Goal: Information Seeking & Learning: Learn about a topic

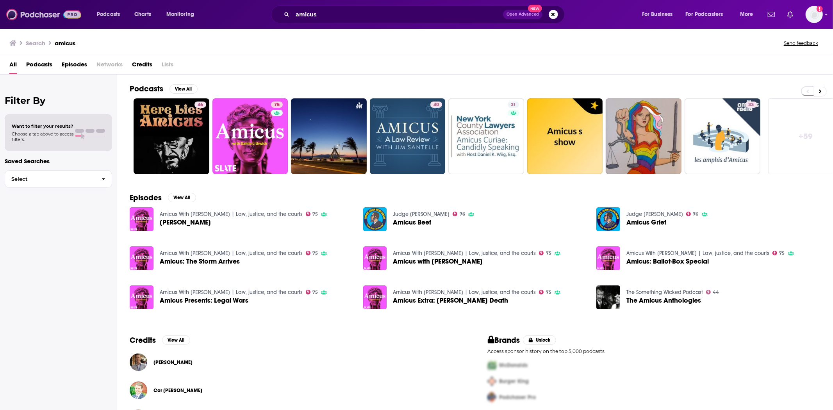
drag, startPoint x: 29, startPoint y: 10, endPoint x: 561, endPoint y: 2, distance: 533.0
click at [29, 10] on img at bounding box center [43, 14] width 75 height 15
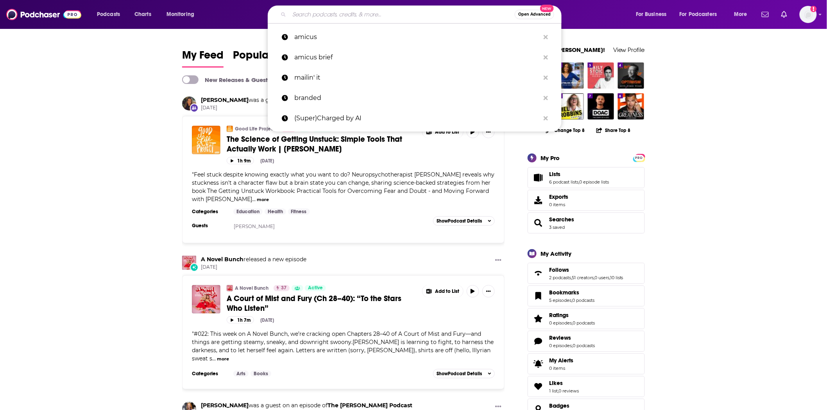
click at [329, 14] on input "Search podcasts, credits, & more..." at bounding box center [401, 14] width 225 height 13
paste input "Good News for Lefties"
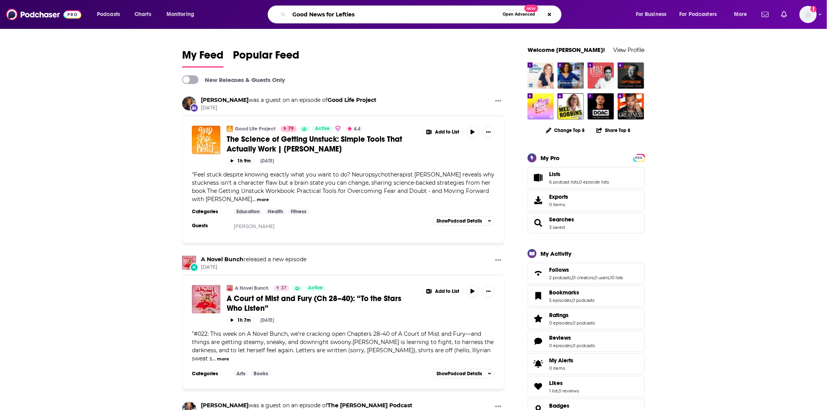
type input "Good News for Lefties"
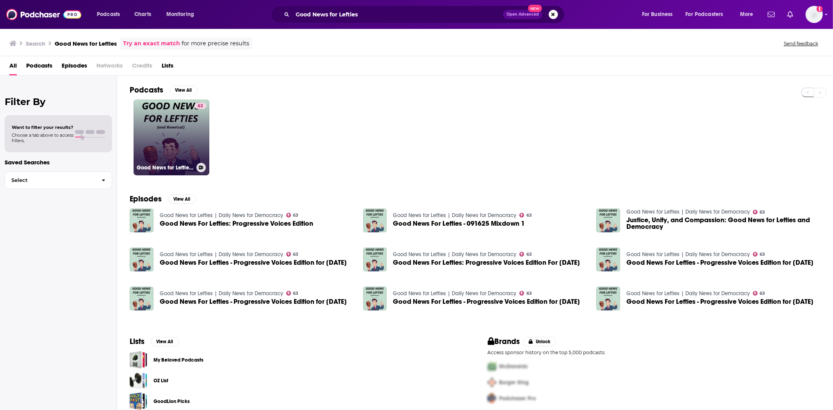
click at [170, 113] on link "63 Good News for Lefties | Daily News for Democracy" at bounding box center [172, 138] width 76 height 76
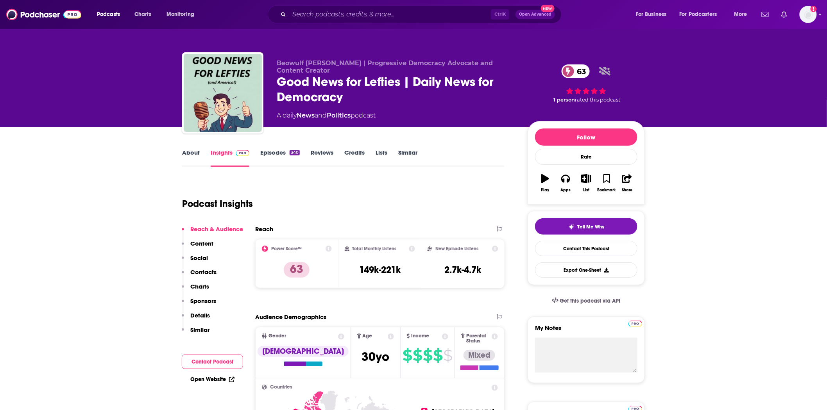
click at [279, 154] on link "Episodes 340" at bounding box center [279, 158] width 39 height 18
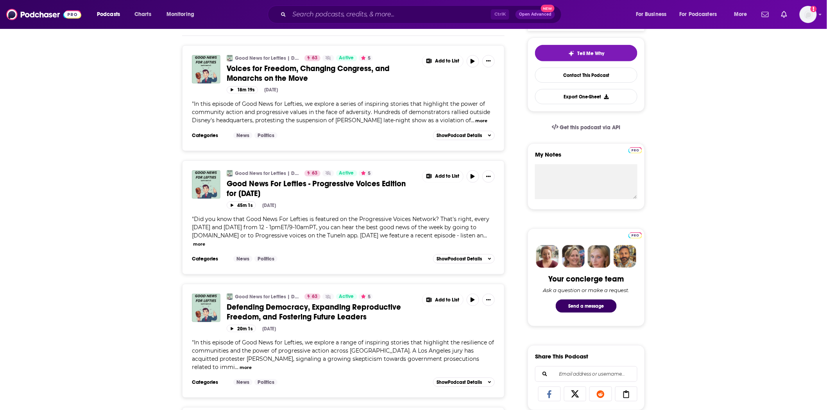
scroll to position [347, 0]
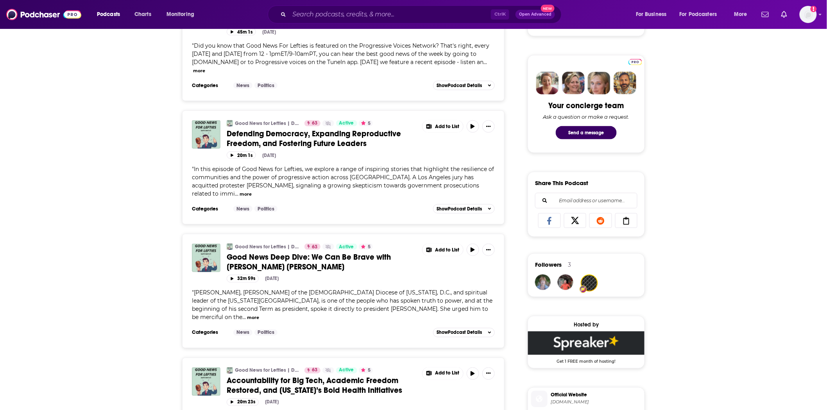
click at [267, 252] on span "Good News Deep Dive: We Can Be Brave with [PERSON_NAME] [PERSON_NAME]" at bounding box center [309, 262] width 164 height 20
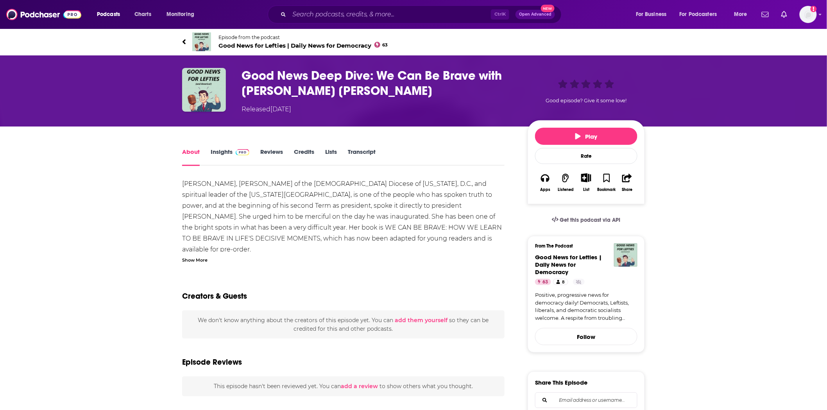
click at [366, 148] on link "Transcript" at bounding box center [362, 157] width 28 height 18
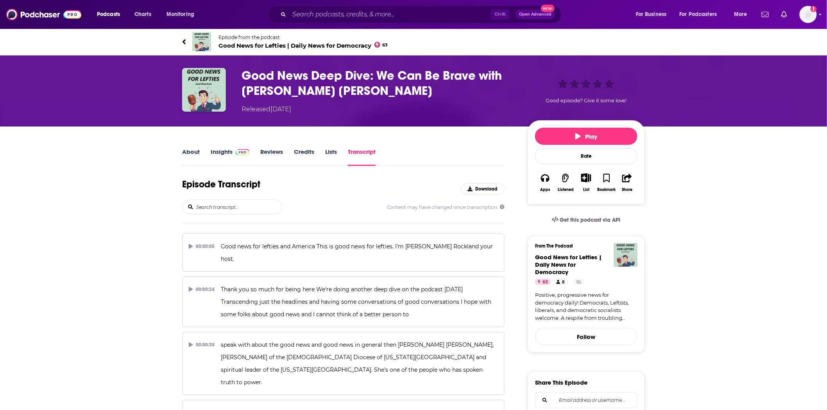
click at [210, 195] on div "Episode Transcript Download" at bounding box center [343, 189] width 322 height 21
click at [209, 205] on input "search" at bounding box center [238, 207] width 86 height 14
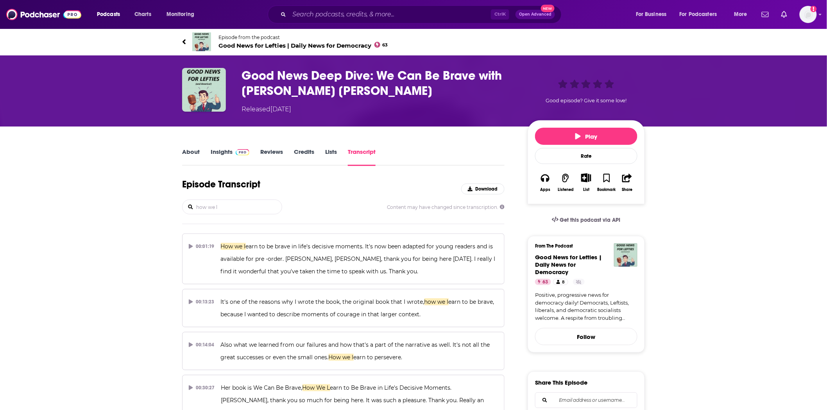
type input "how we l"
click at [549, 183] on button "Apps" at bounding box center [545, 182] width 20 height 29
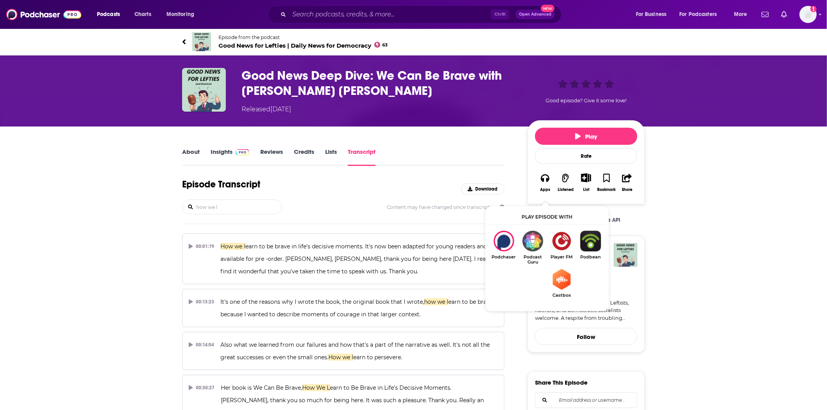
click at [216, 43] on link "Episode from the podcast Good News for Lefties | Daily News for Democracy 63" at bounding box center [413, 41] width 463 height 19
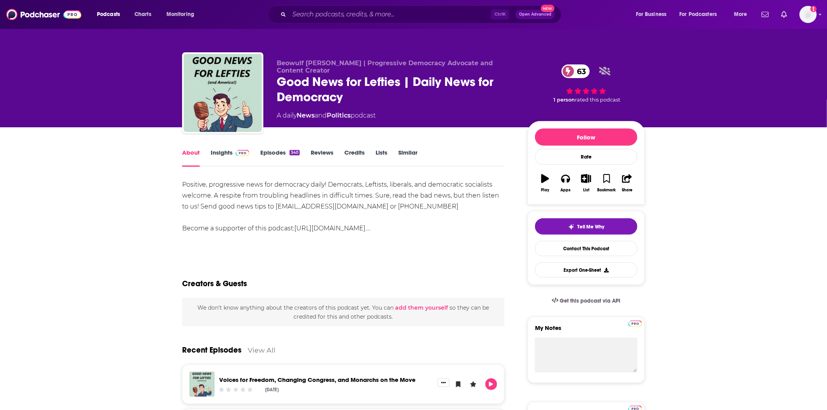
click at [245, 154] on img at bounding box center [243, 153] width 14 height 6
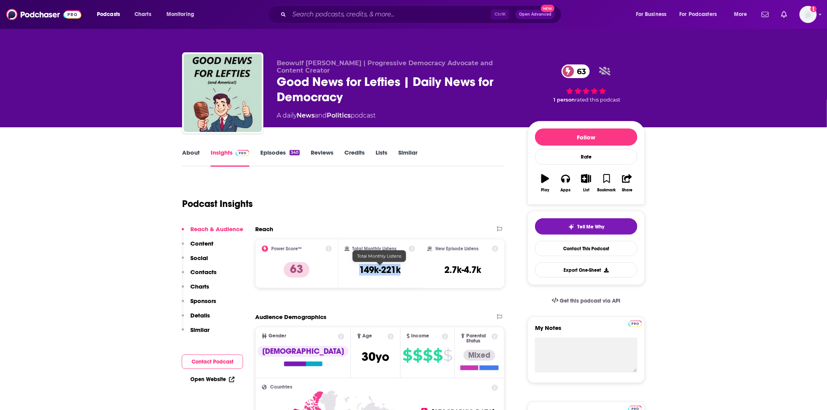
drag, startPoint x: 408, startPoint y: 271, endPoint x: 342, endPoint y: 271, distance: 65.6
click at [342, 271] on div "Total Monthly Listens 149k-221k" at bounding box center [379, 263] width 83 height 49
copy h3 "149k-221k"
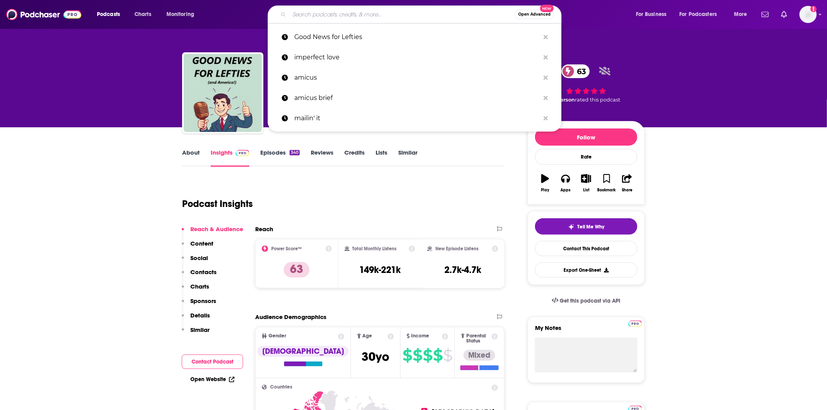
click at [401, 12] on input "Search podcasts, credits, & more..." at bounding box center [401, 14] width 225 height 13
paste input "The Briefing with [PERSON_NAME]"
type input "The Briefing with [PERSON_NAME]"
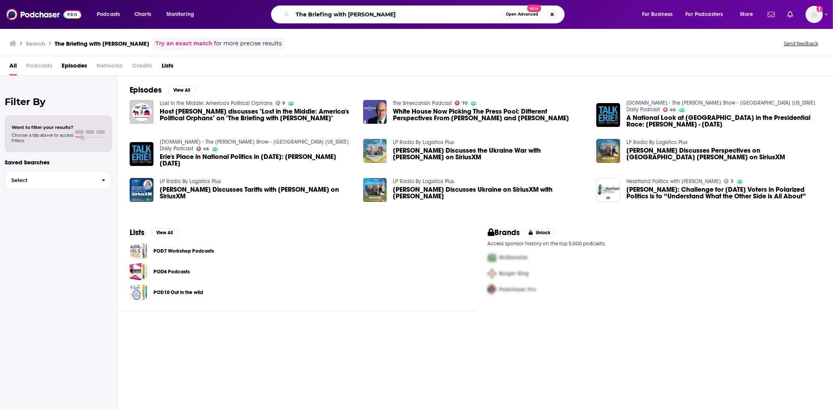
click at [392, 20] on input "The Briefing with [PERSON_NAME]" at bounding box center [398, 14] width 210 height 13
type input "T"
type input "bbc [DATE]"
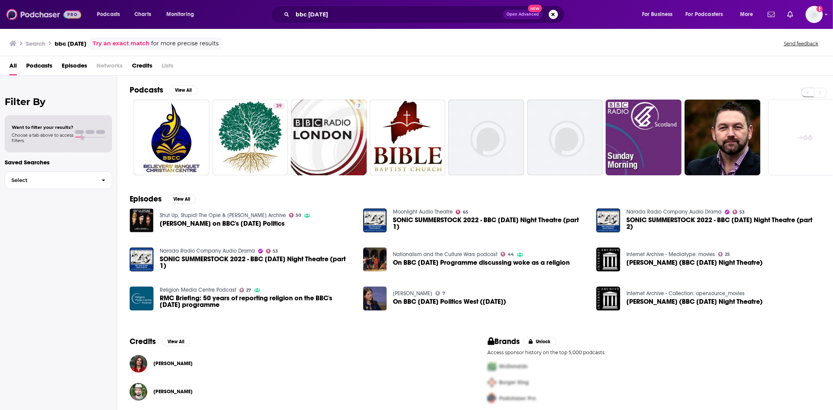
click at [26, 13] on img at bounding box center [43, 14] width 75 height 15
